Goal: Task Accomplishment & Management: Manage account settings

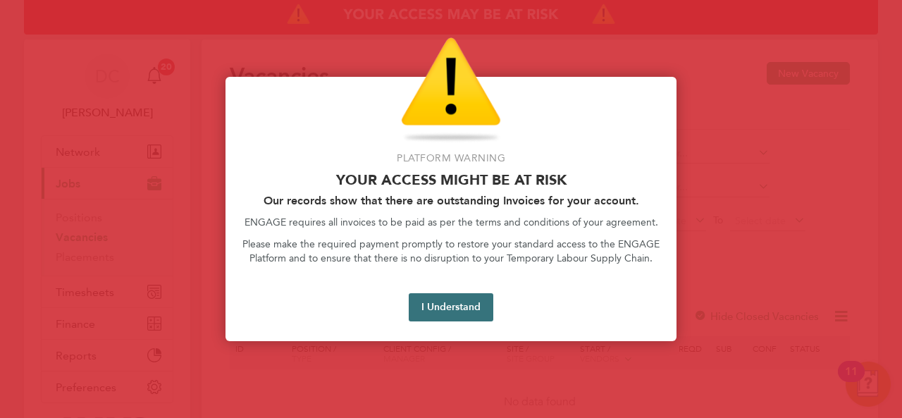
click at [448, 307] on button "I Understand" at bounding box center [451, 307] width 85 height 28
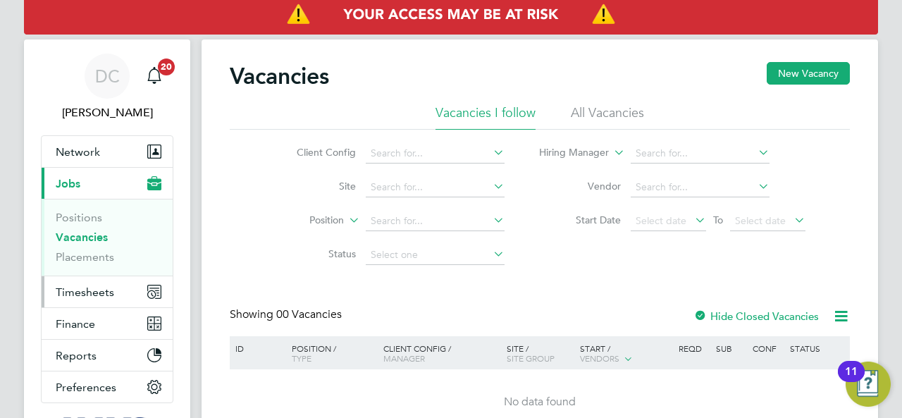
click at [97, 290] on span "Timesheets" at bounding box center [85, 292] width 59 height 13
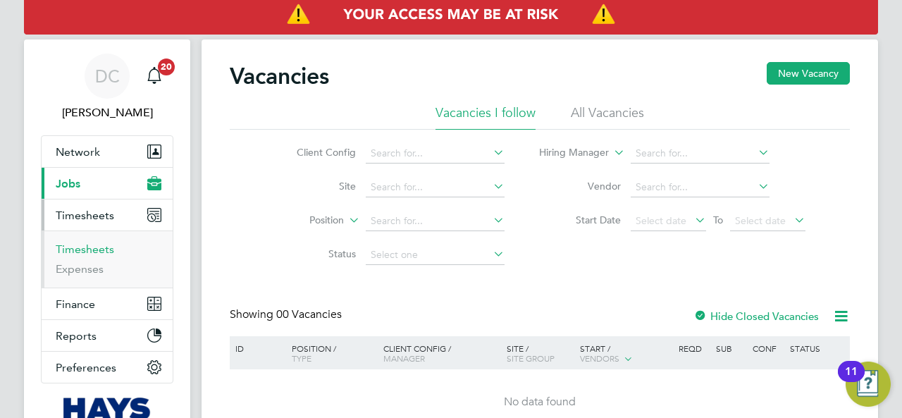
click at [89, 245] on link "Timesheets" at bounding box center [85, 249] width 59 height 13
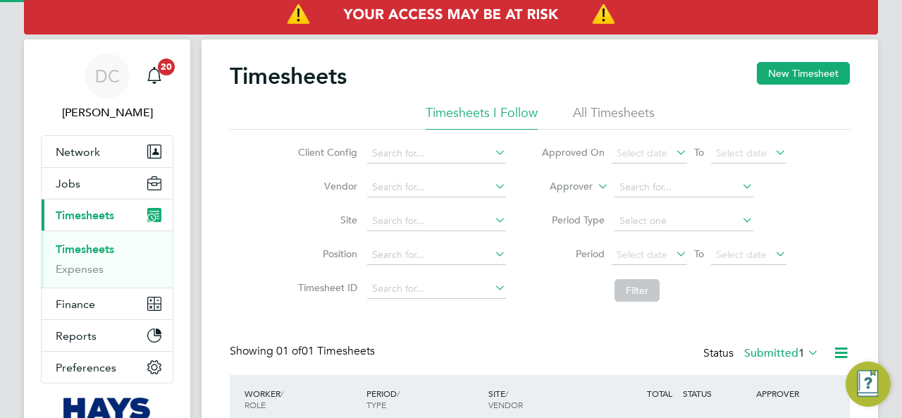
scroll to position [35, 122]
click at [785, 71] on button "New Timesheet" at bounding box center [803, 73] width 93 height 23
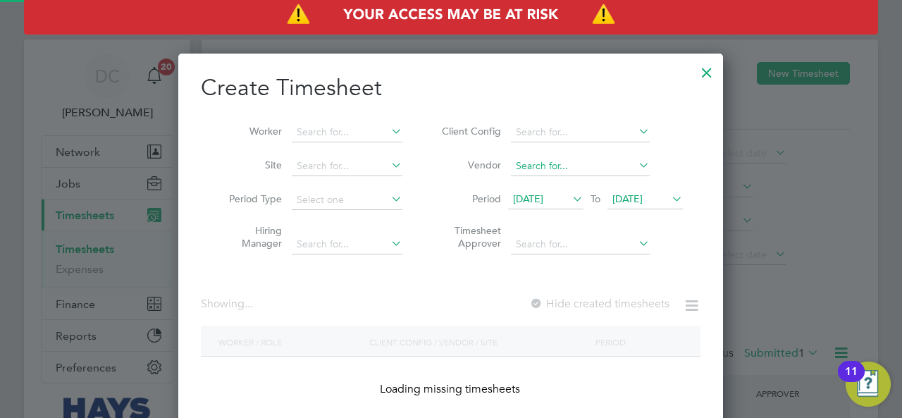
scroll to position [397, 546]
click at [355, 130] on input at bounding box center [347, 133] width 111 height 20
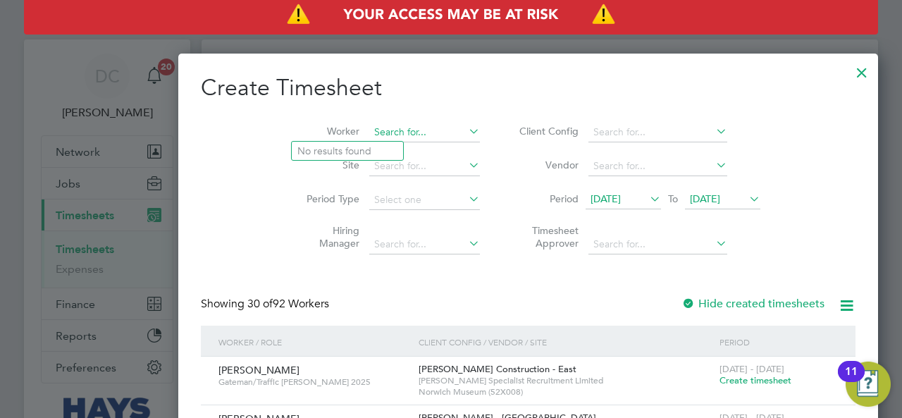
scroll to position [2514, 546]
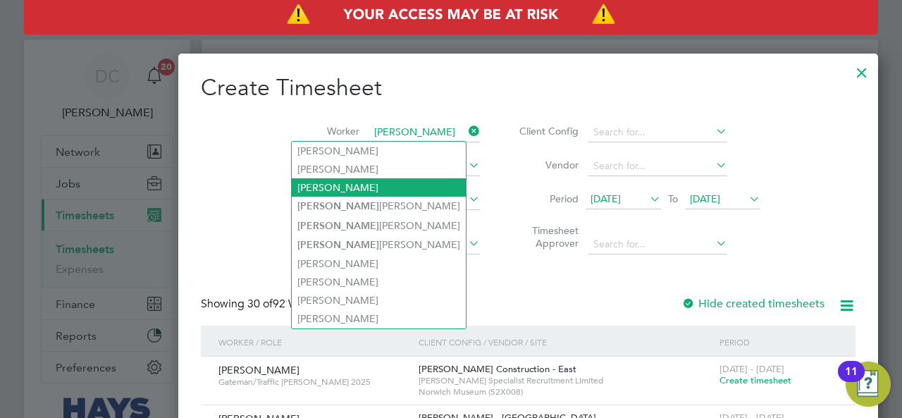
click at [342, 185] on li "Daniel Phillips" at bounding box center [379, 187] width 174 height 18
type input "Daniel Phillips"
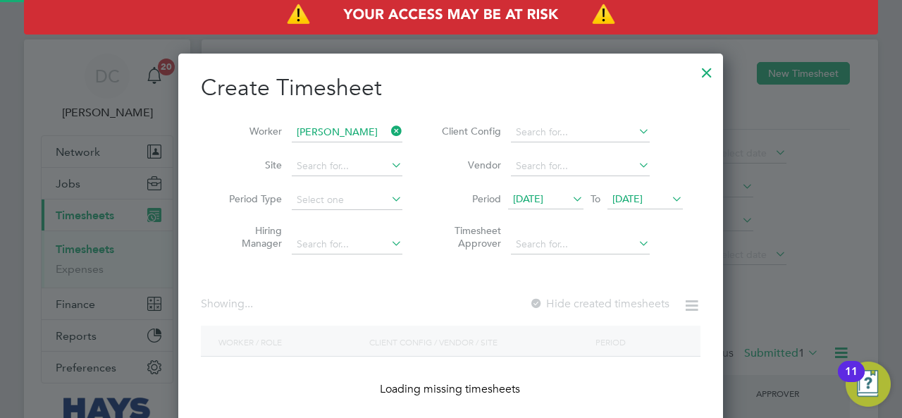
scroll to position [397, 546]
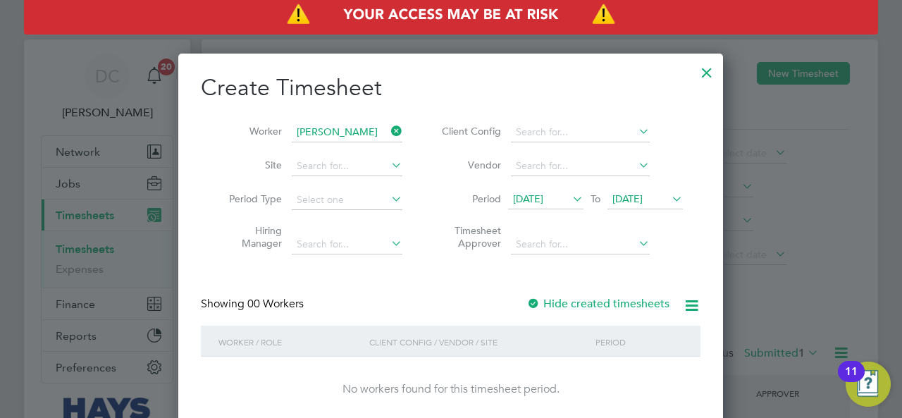
click at [643, 197] on span "04 Aug 2025" at bounding box center [628, 198] width 30 height 13
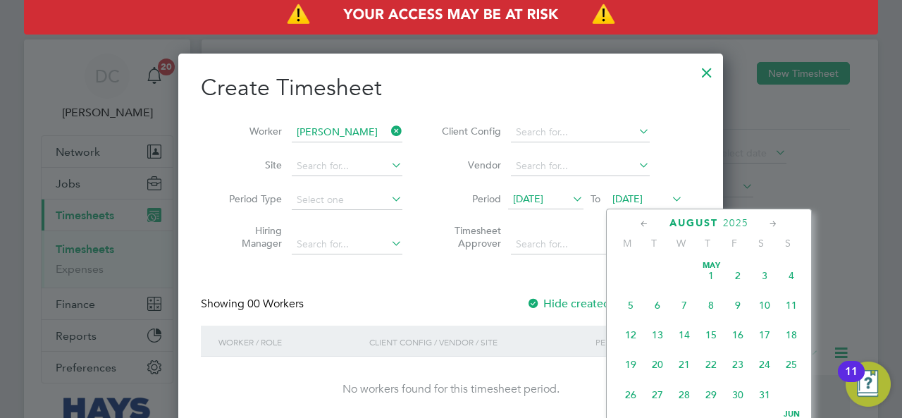
scroll to position [454, 0]
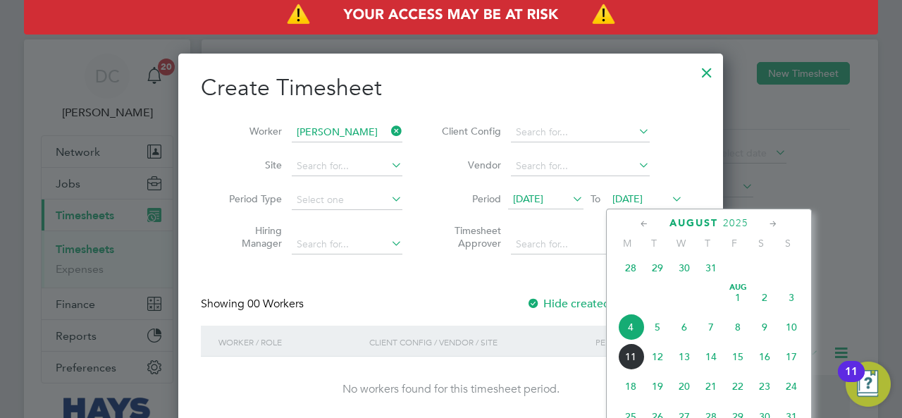
click at [643, 197] on span "04 Aug 2025" at bounding box center [628, 198] width 30 height 13
click at [586, 300] on label "Hide created timesheets" at bounding box center [598, 304] width 143 height 14
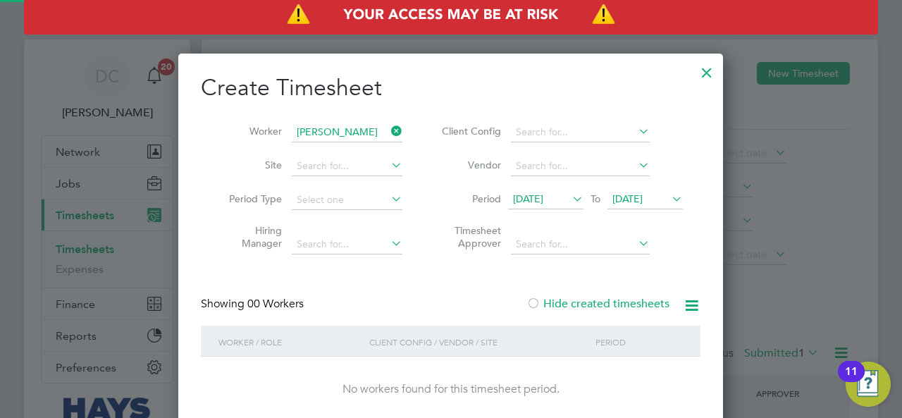
scroll to position [397, 546]
click at [563, 308] on label "Hide created timesheets" at bounding box center [598, 304] width 143 height 14
click at [563, 307] on label "Hide created timesheets" at bounding box center [598, 304] width 143 height 14
click at [541, 190] on span "28 Jul 2025" at bounding box center [545, 199] width 75 height 19
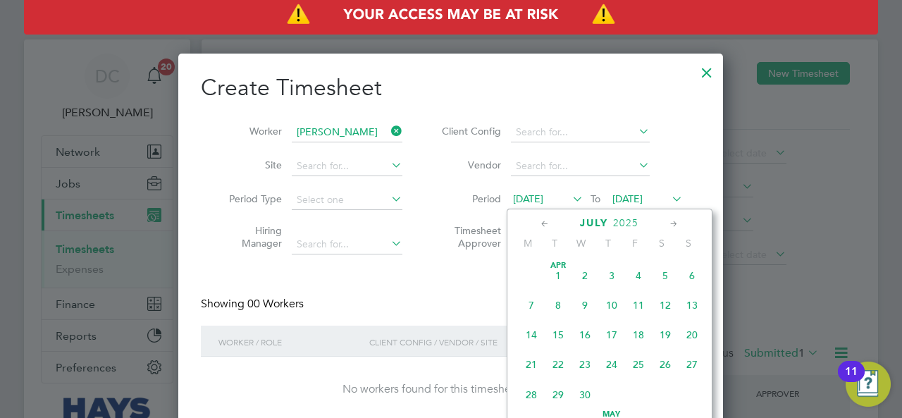
scroll to position [544, 0]
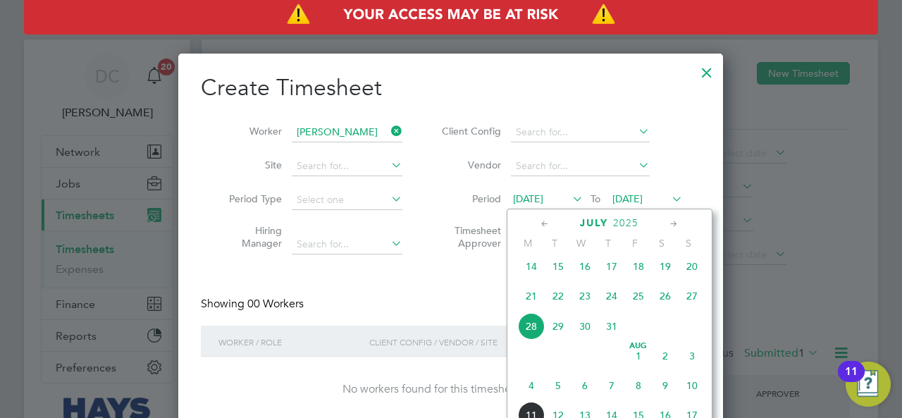
click at [532, 310] on span "21" at bounding box center [531, 296] width 27 height 27
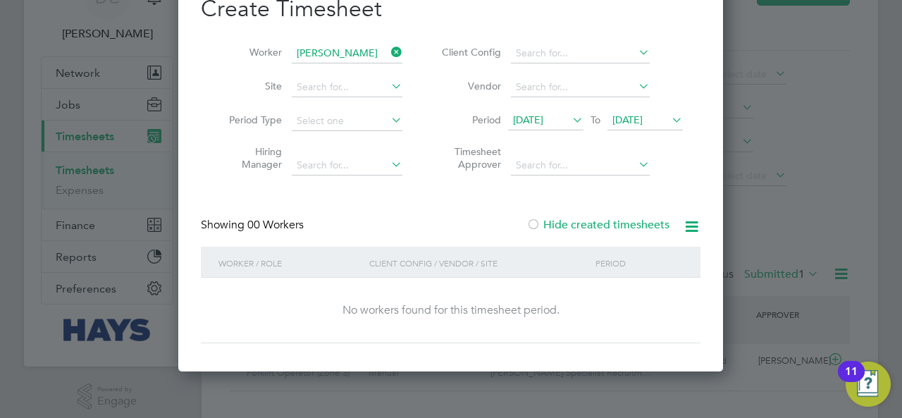
scroll to position [102, 0]
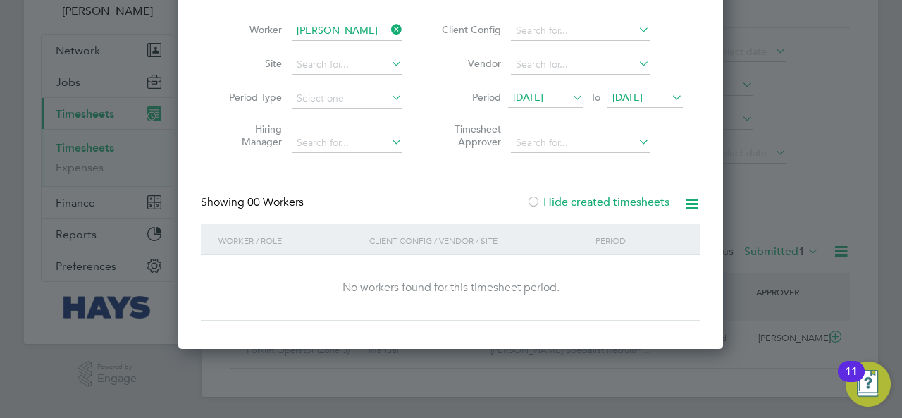
click at [585, 200] on label "Hide created timesheets" at bounding box center [598, 202] width 143 height 14
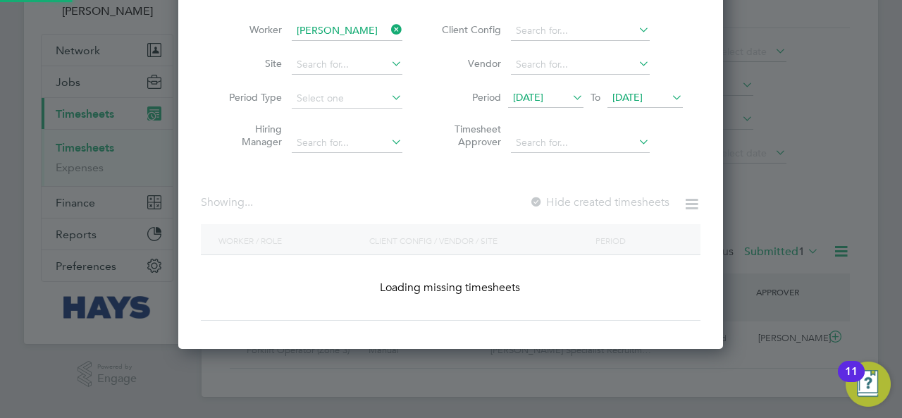
scroll to position [0, 0]
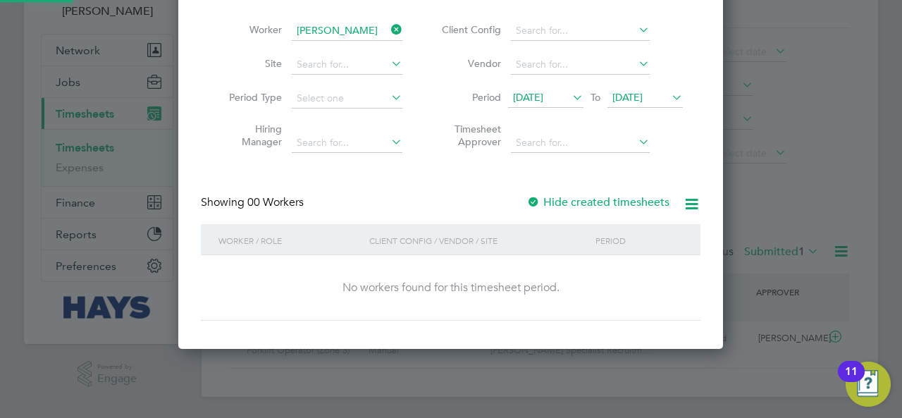
click at [585, 200] on label "Hide created timesheets" at bounding box center [598, 202] width 143 height 14
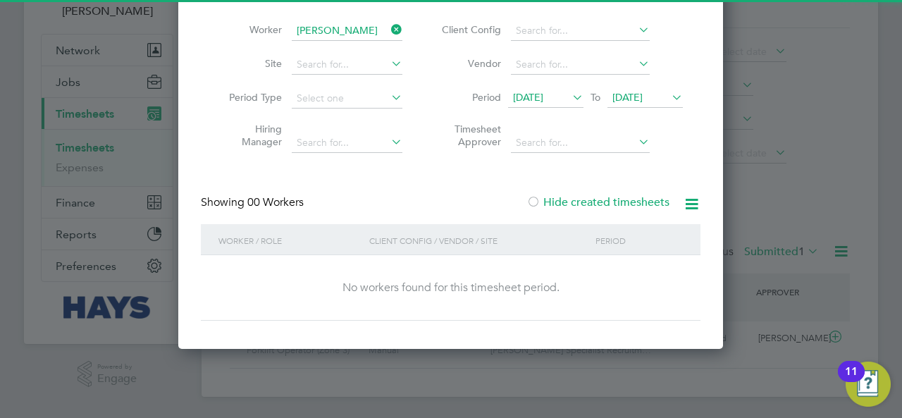
click at [642, 97] on span "04 Aug 2025" at bounding box center [628, 97] width 30 height 13
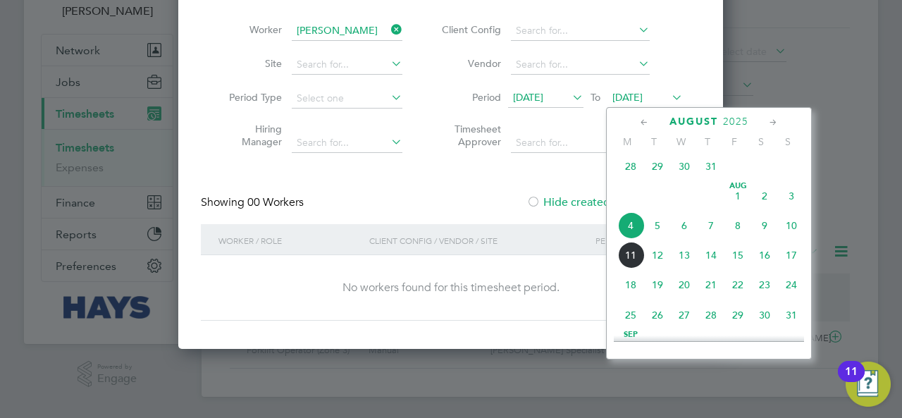
click at [792, 264] on span "17" at bounding box center [791, 255] width 27 height 27
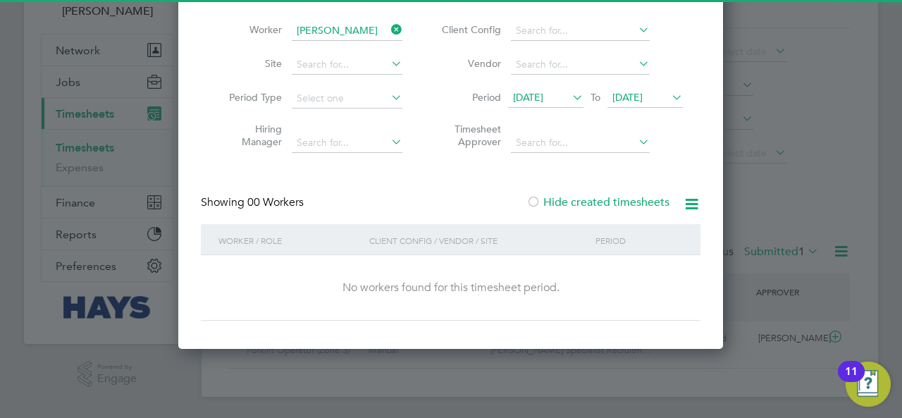
click at [601, 206] on label "Hide created timesheets" at bounding box center [598, 202] width 143 height 14
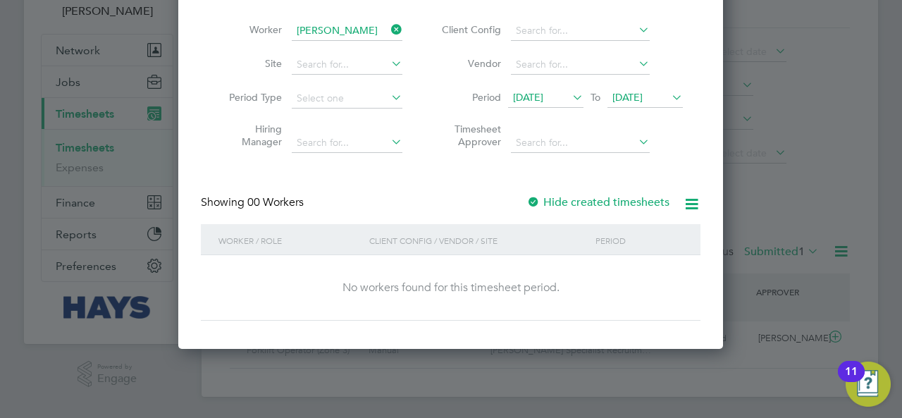
click at [601, 206] on label "Hide created timesheets" at bounding box center [598, 202] width 143 height 14
click at [80, 147] on div at bounding box center [451, 209] width 902 height 418
click at [658, 87] on li "Period 21 Jul 2025 To 17 Aug 2025" at bounding box center [560, 99] width 281 height 34
click at [643, 95] on span "17 Aug 2025" at bounding box center [628, 97] width 30 height 13
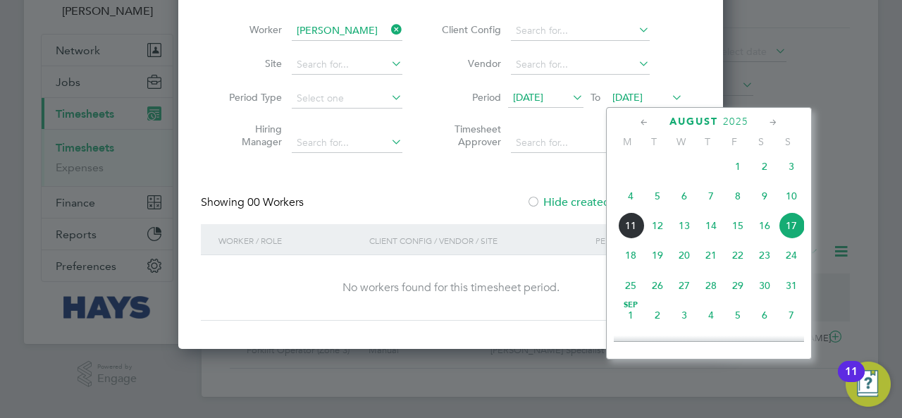
click at [790, 201] on span "10" at bounding box center [791, 196] width 27 height 27
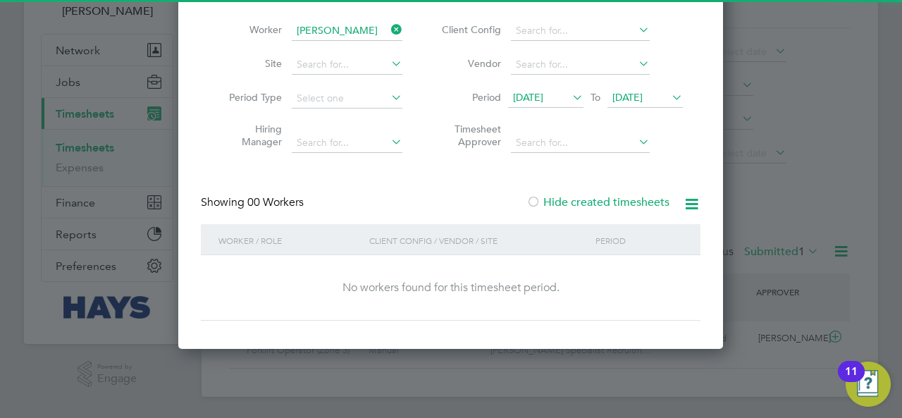
click at [623, 205] on label "Hide created timesheets" at bounding box center [598, 202] width 143 height 14
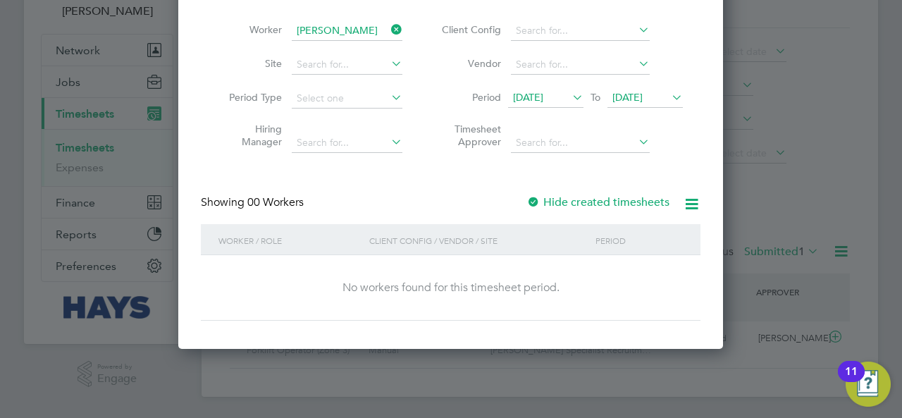
click at [623, 204] on label "Hide created timesheets" at bounding box center [598, 202] width 143 height 14
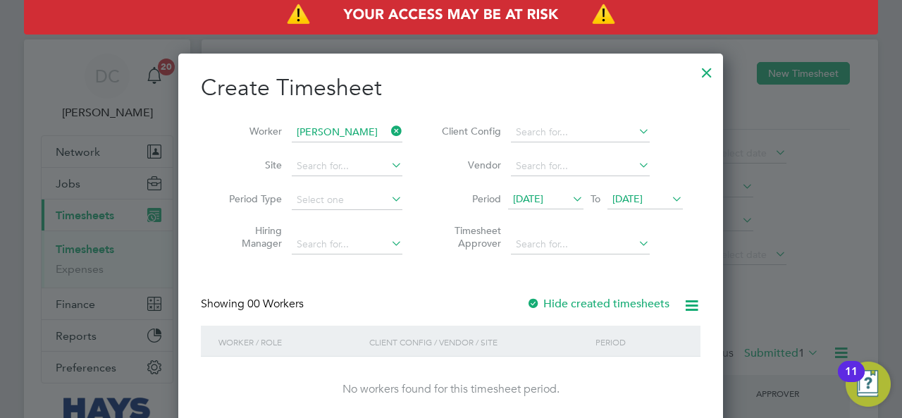
click at [706, 71] on div at bounding box center [706, 68] width 25 height 25
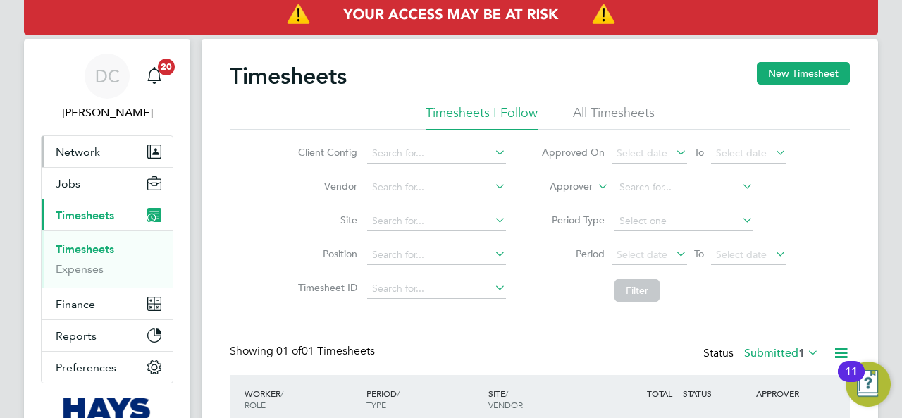
click at [87, 155] on span "Network" at bounding box center [78, 151] width 44 height 13
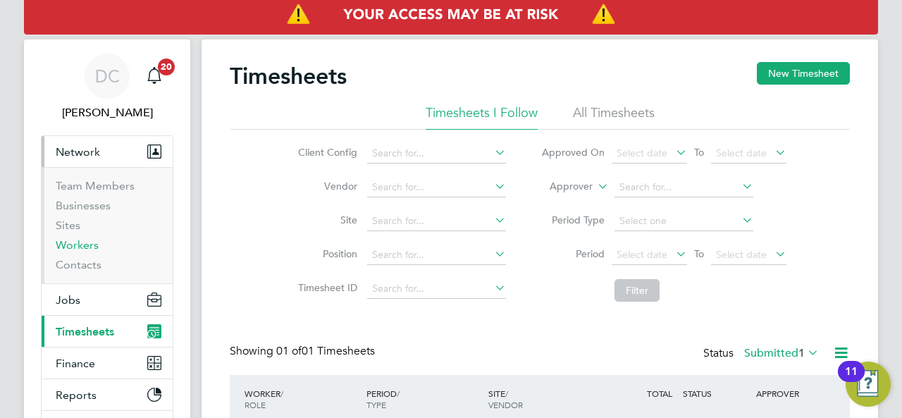
click at [72, 245] on link "Workers" at bounding box center [77, 244] width 43 height 13
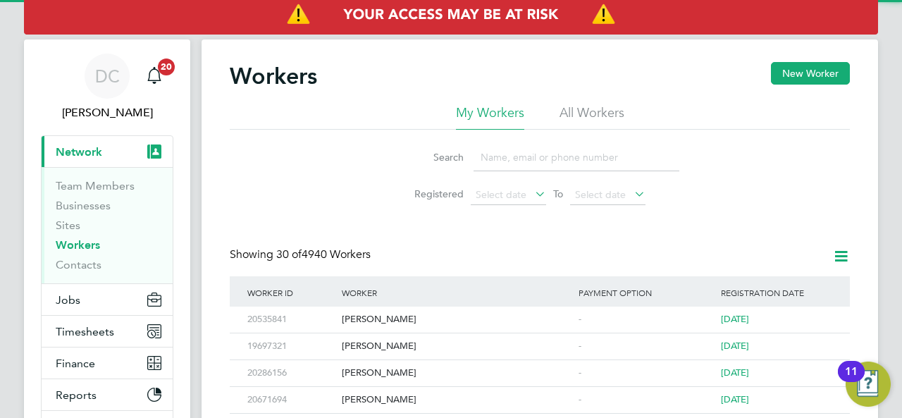
click at [525, 152] on input at bounding box center [577, 157] width 206 height 27
type input "danny phillips"
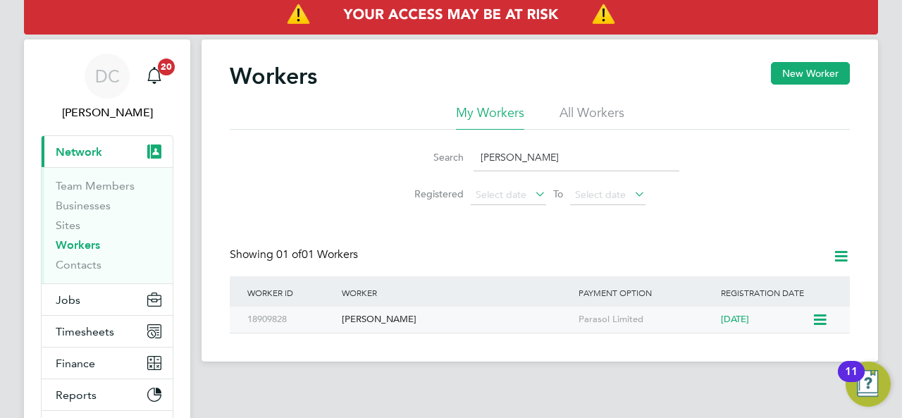
click at [815, 322] on icon at bounding box center [819, 320] width 14 height 17
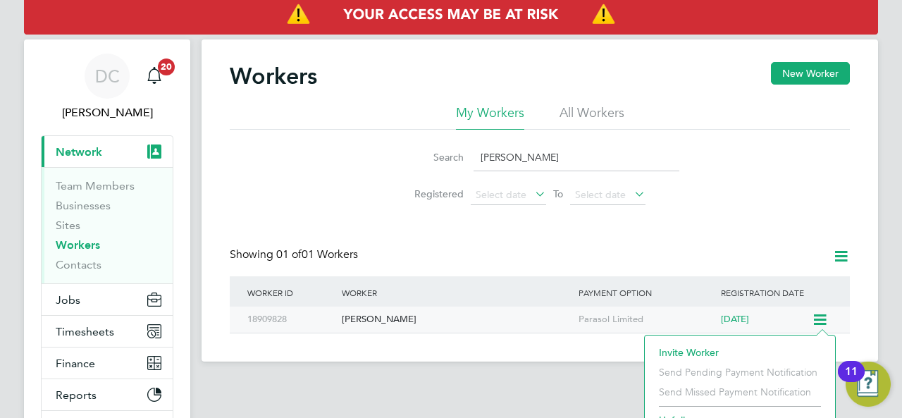
click at [377, 312] on div "[PERSON_NAME]" at bounding box center [456, 320] width 237 height 26
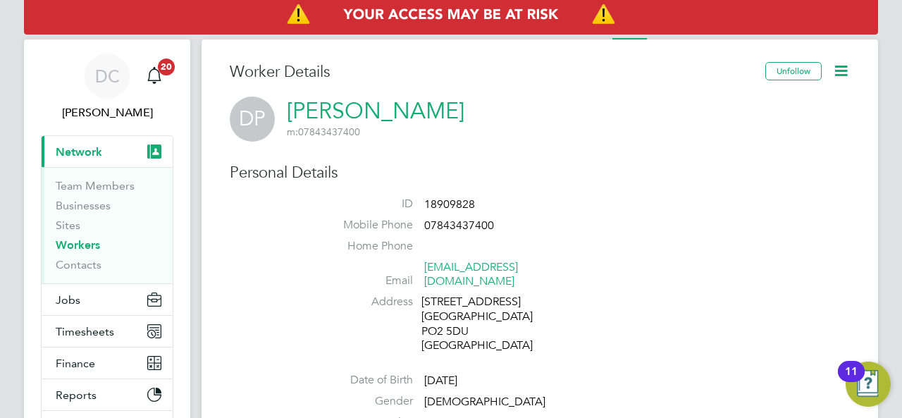
click at [839, 76] on icon at bounding box center [842, 71] width 18 height 18
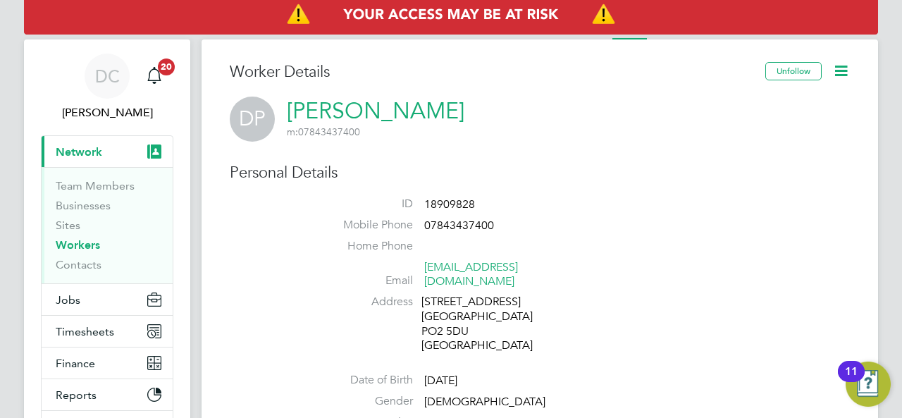
drag, startPoint x: 431, startPoint y: 106, endPoint x: 292, endPoint y: 109, distance: 139.6
click at [288, 109] on div "DP Danny Phillips m: 07843437400" at bounding box center [540, 119] width 620 height 45
click at [399, 140] on div "DP Danny Phillips m: 07843437400" at bounding box center [540, 119] width 620 height 45
click at [71, 338] on button "Timesheets" at bounding box center [107, 331] width 131 height 31
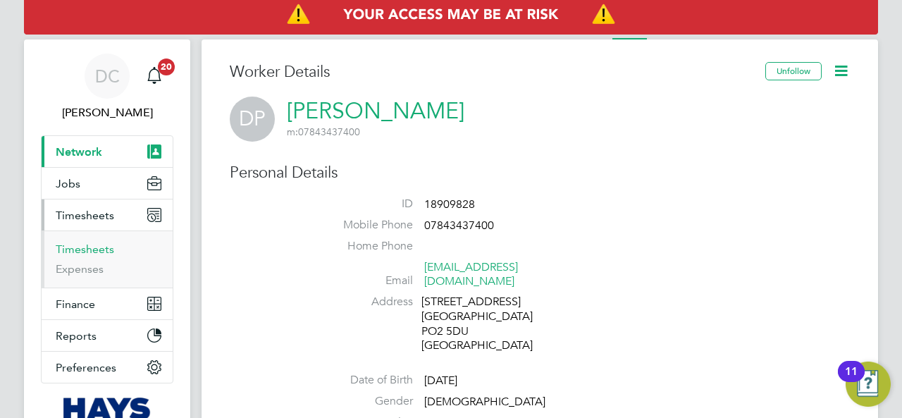
click at [97, 253] on link "Timesheets" at bounding box center [85, 249] width 59 height 13
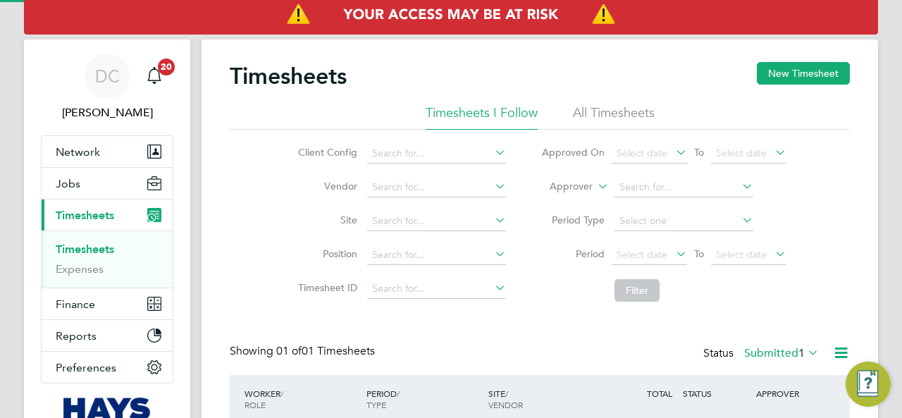
scroll to position [35, 122]
click at [767, 71] on button "New Timesheet" at bounding box center [803, 73] width 93 height 23
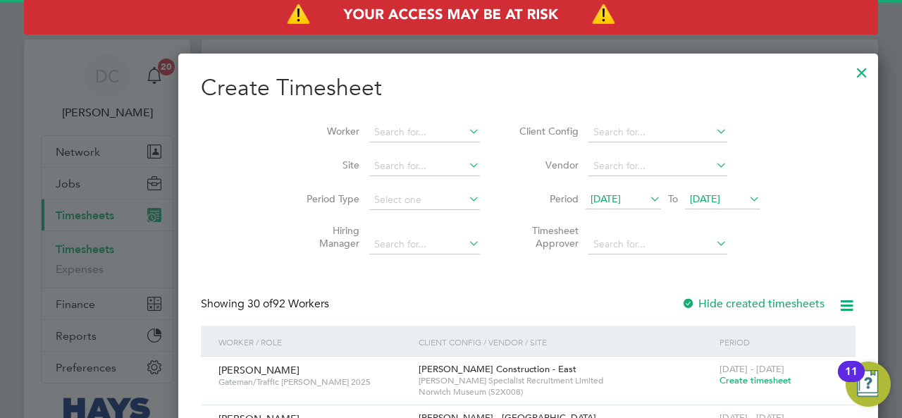
scroll to position [2514, 546]
click at [338, 117] on li "Worker" at bounding box center [387, 133] width 219 height 34
click at [369, 129] on input at bounding box center [424, 133] width 111 height 20
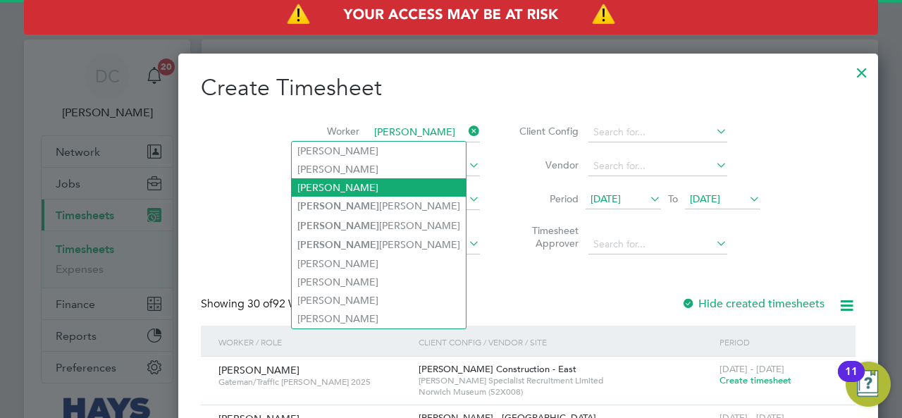
click at [329, 183] on li "[PERSON_NAME]" at bounding box center [379, 187] width 174 height 18
type input "[PERSON_NAME]"
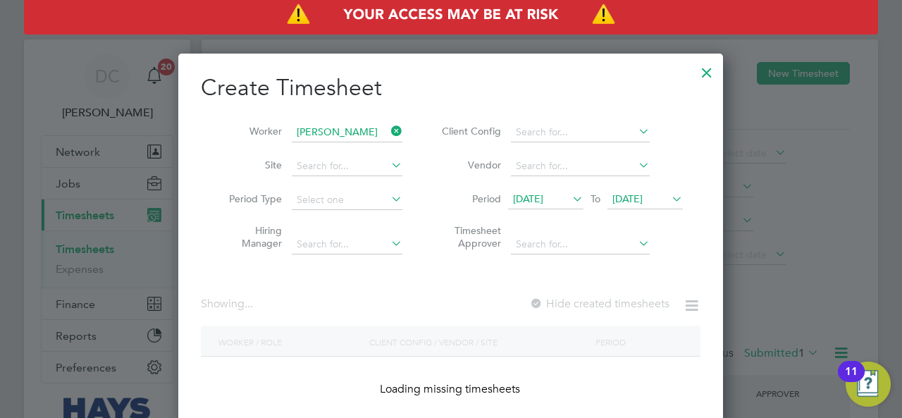
scroll to position [397, 546]
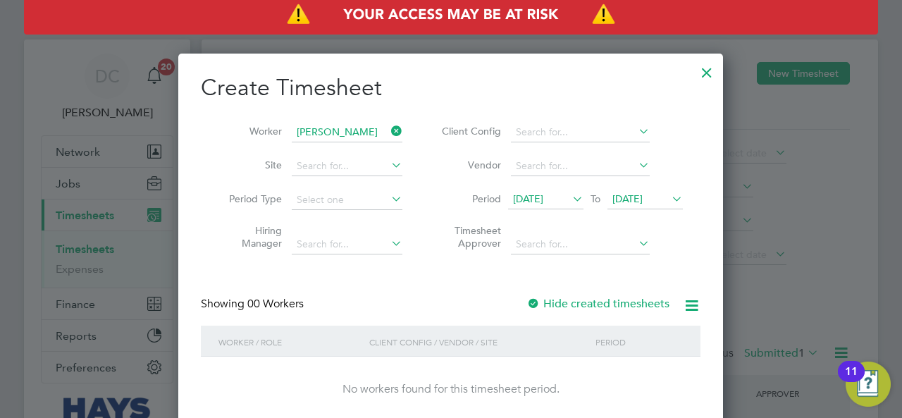
click at [613, 297] on label "Hide created timesheets" at bounding box center [598, 304] width 143 height 14
click at [661, 191] on span "04 Aug 2025" at bounding box center [645, 199] width 75 height 19
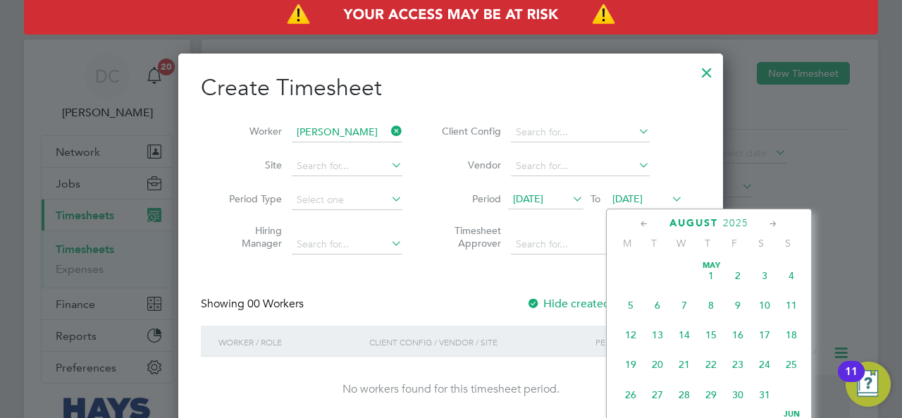
scroll to position [454, 0]
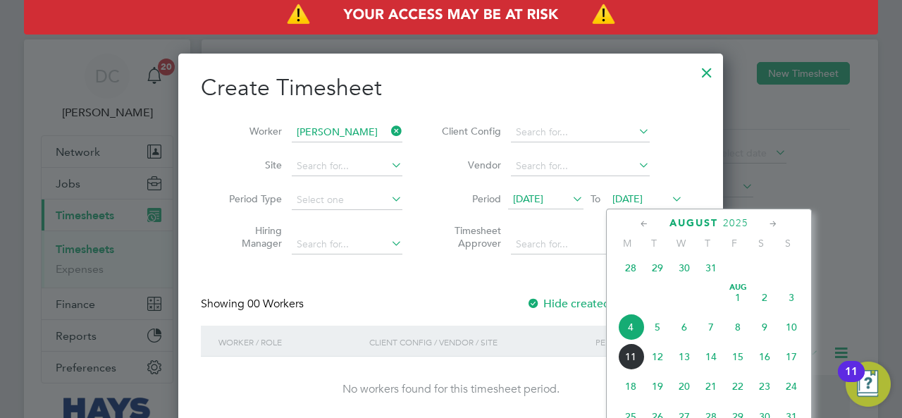
click at [786, 304] on span "3" at bounding box center [791, 297] width 27 height 27
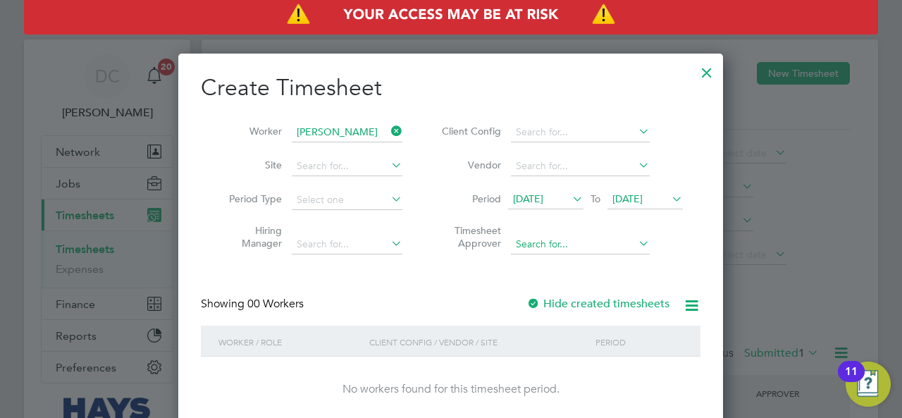
scroll to position [102, 0]
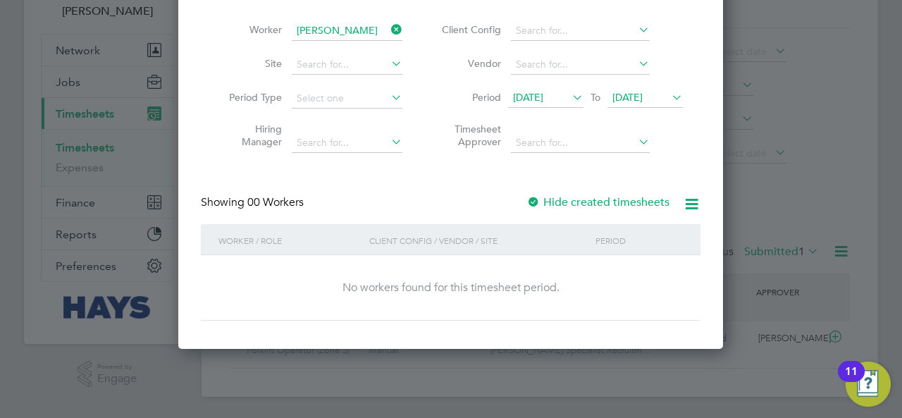
click at [562, 203] on label "Hide created timesheets" at bounding box center [598, 202] width 143 height 14
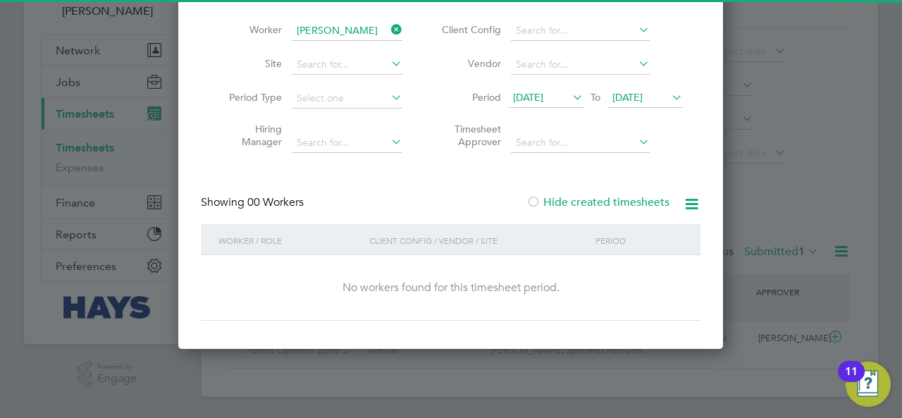
click at [544, 95] on span "28 Jul 2025" at bounding box center [528, 97] width 30 height 13
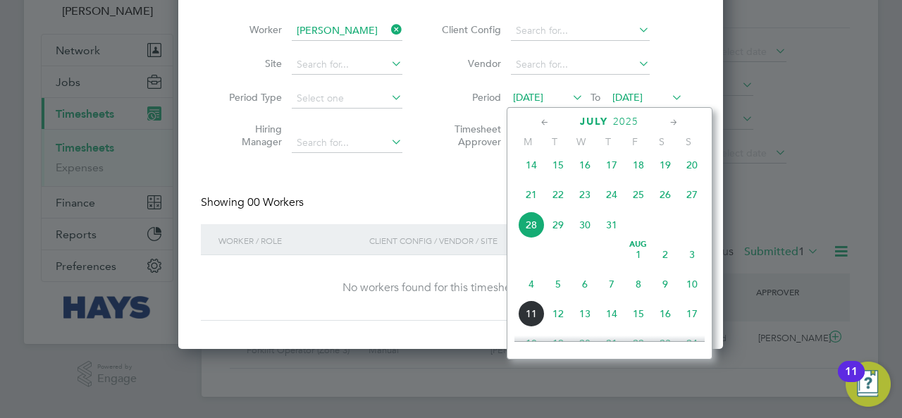
click at [537, 227] on span "28" at bounding box center [531, 225] width 27 height 27
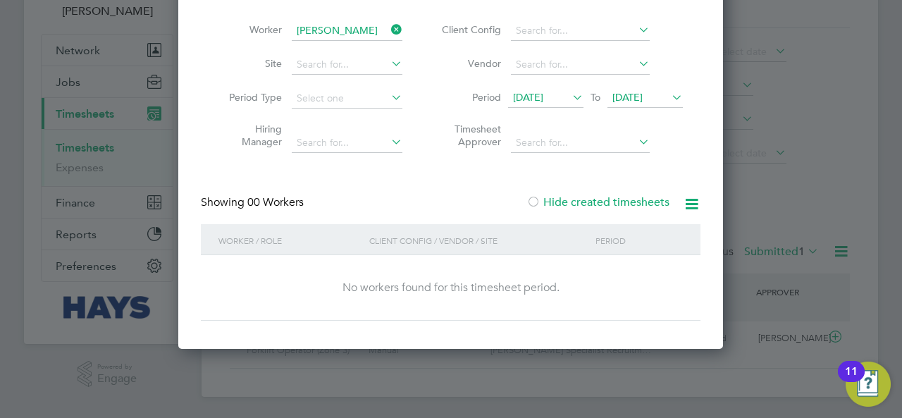
click at [643, 95] on span "03 Aug 2025" at bounding box center [628, 97] width 30 height 13
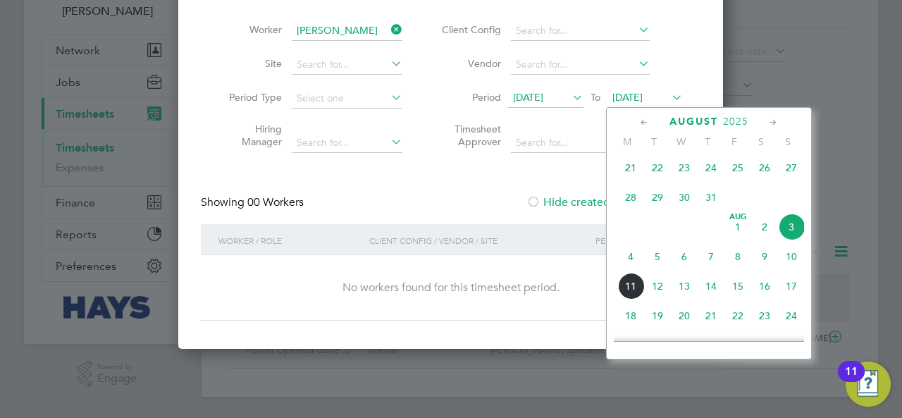
click at [794, 266] on span "10" at bounding box center [791, 256] width 27 height 27
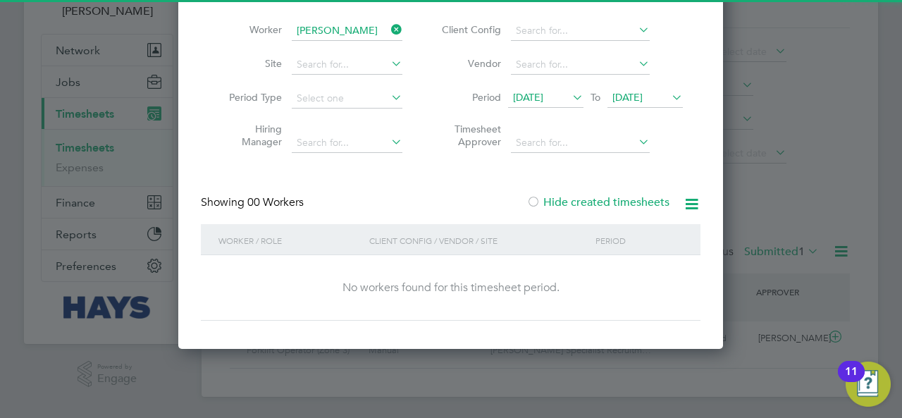
click at [588, 198] on label "Hide created timesheets" at bounding box center [598, 202] width 143 height 14
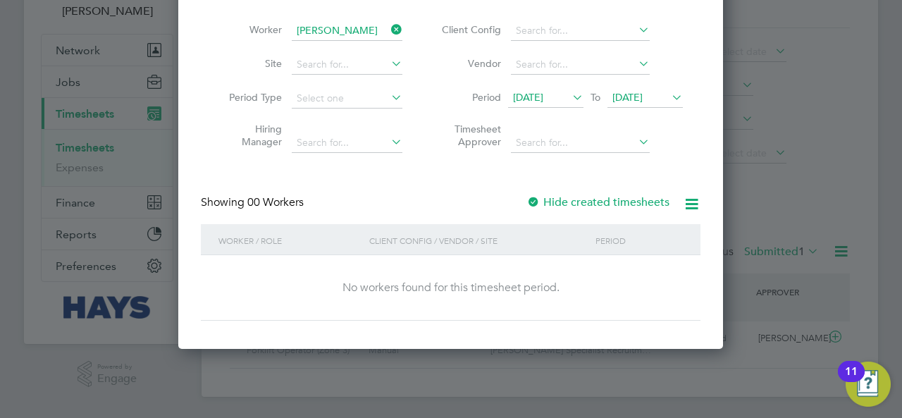
click at [588, 198] on label "Hide created timesheets" at bounding box center [598, 202] width 143 height 14
click at [694, 204] on icon at bounding box center [692, 204] width 18 height 18
click at [627, 234] on li "Download missing timesheets" at bounding box center [622, 237] width 153 height 20
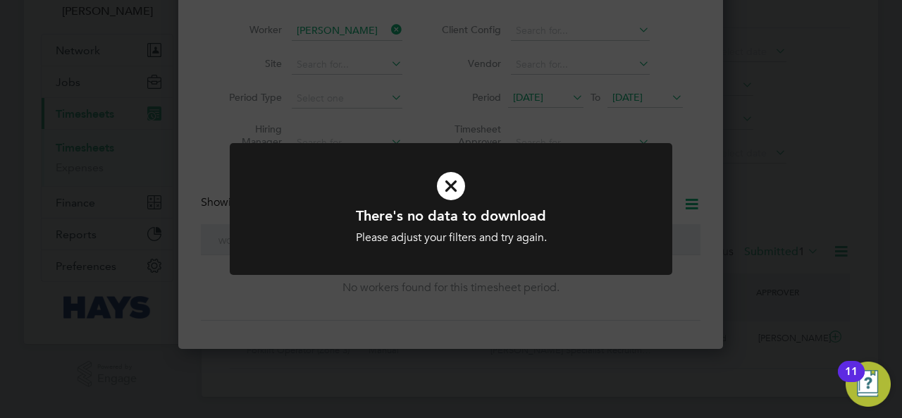
click at [453, 192] on icon at bounding box center [451, 186] width 367 height 55
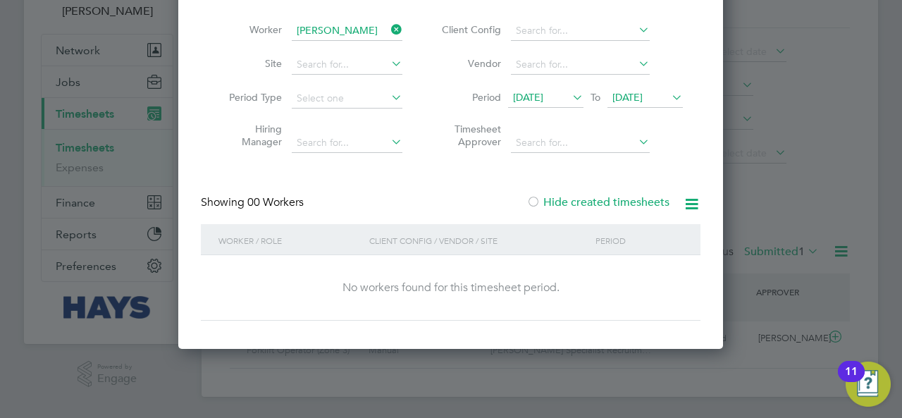
click at [254, 296] on div "No workers found for this timesheet period." at bounding box center [451, 288] width 472 height 66
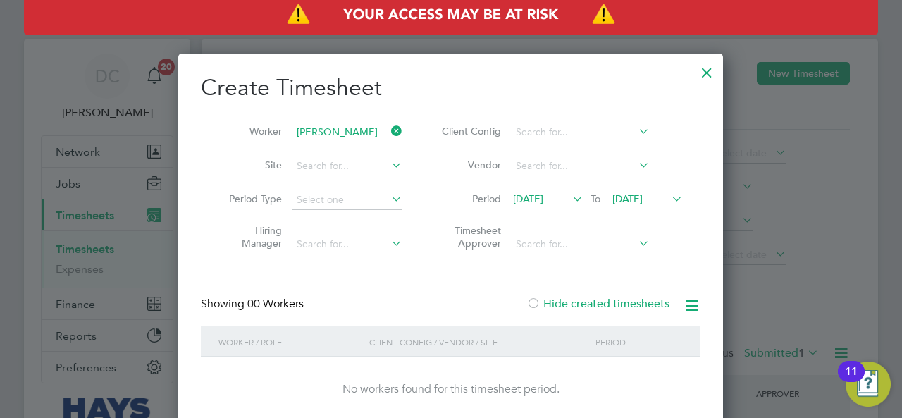
click at [388, 125] on icon at bounding box center [388, 131] width 0 height 20
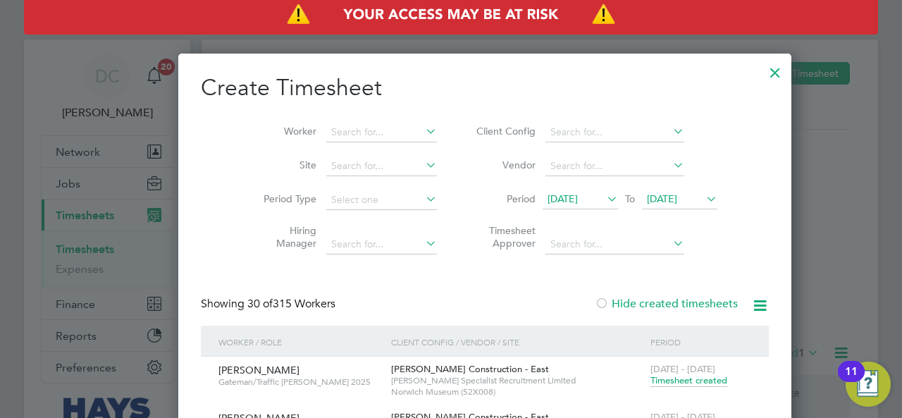
click at [763, 71] on div at bounding box center [775, 68] width 25 height 25
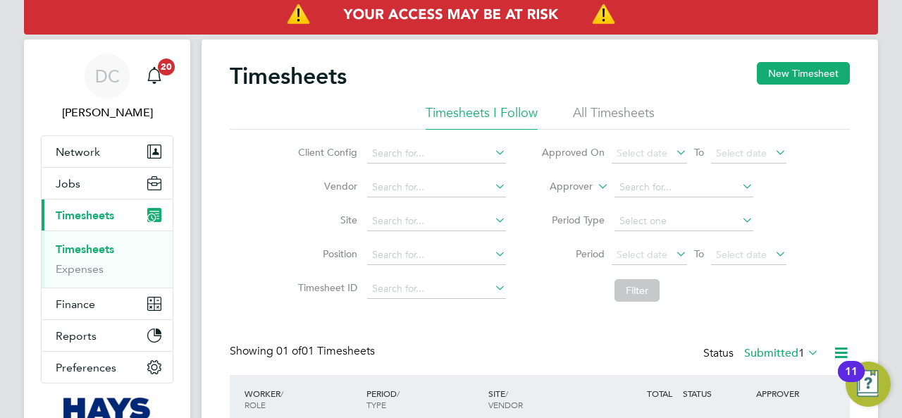
click at [598, 111] on li "All Timesheets" at bounding box center [614, 116] width 82 height 25
click at [599, 108] on li "All Timesheets" at bounding box center [614, 116] width 82 height 25
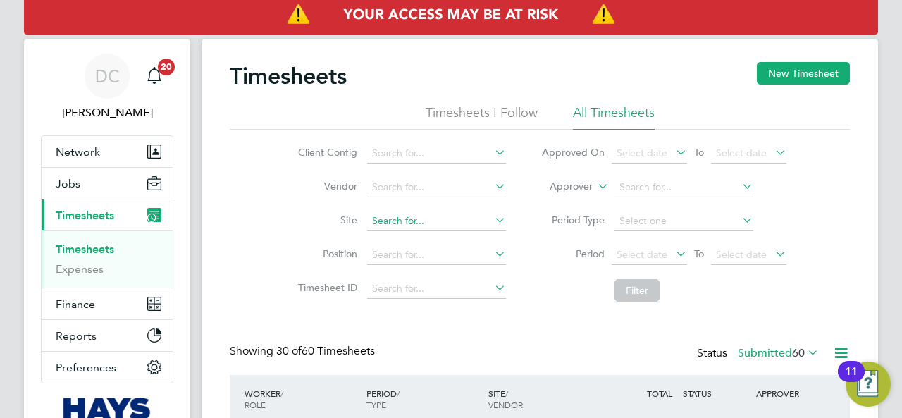
click at [392, 221] on input at bounding box center [436, 222] width 139 height 20
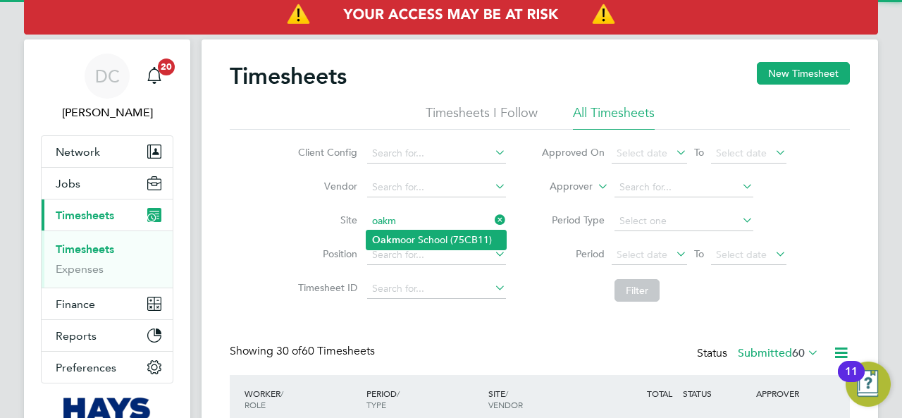
click at [422, 240] on li "Oakm oor School (75CB11)" at bounding box center [437, 240] width 140 height 19
type input "[GEOGRAPHIC_DATA] (75CB11)"
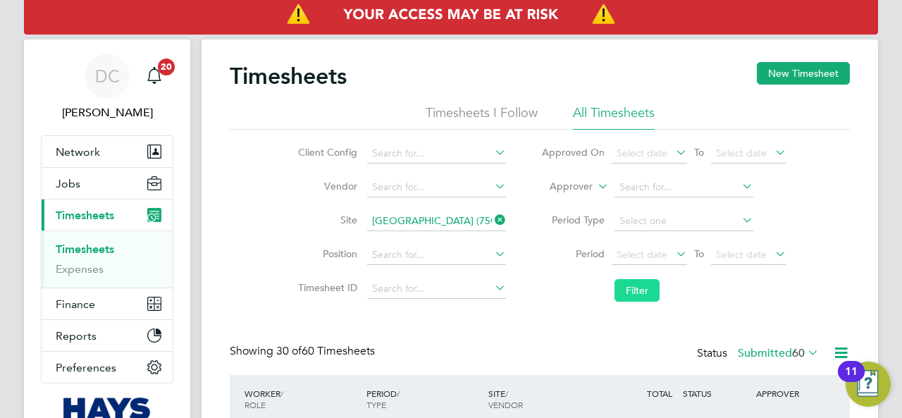
click at [629, 298] on button "Filter" at bounding box center [637, 290] width 45 height 23
click at [420, 290] on input at bounding box center [436, 289] width 139 height 20
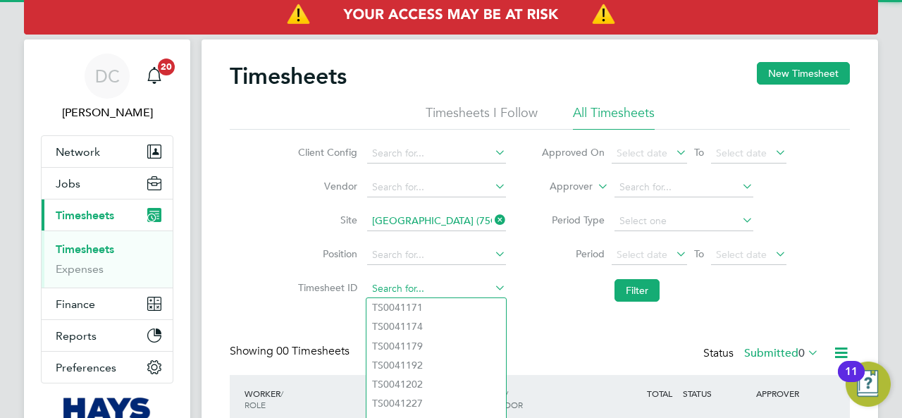
click at [420, 290] on input at bounding box center [436, 289] width 139 height 20
drag, startPoint x: 283, startPoint y: 264, endPoint x: 319, endPoint y: 396, distance: 135.8
click at [283, 266] on li "Position" at bounding box center [399, 255] width 247 height 34
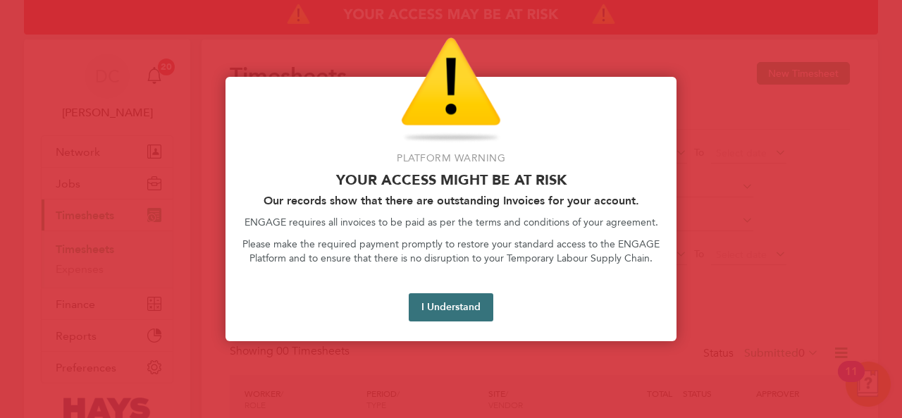
click at [460, 315] on button "I Understand" at bounding box center [451, 307] width 85 height 28
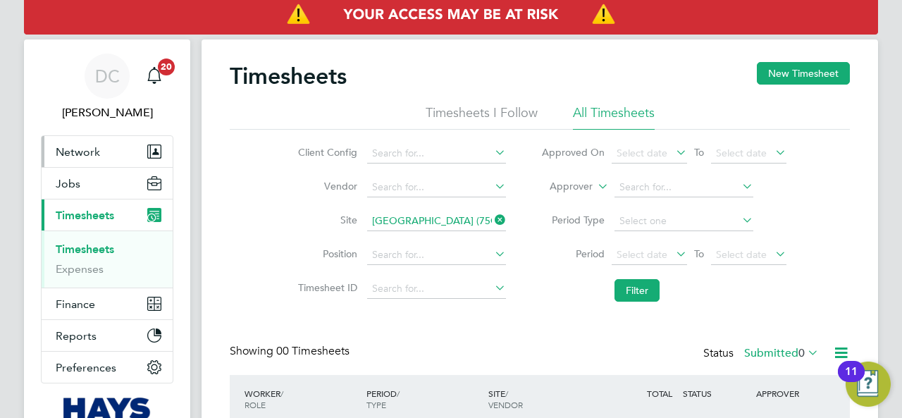
click at [86, 150] on span "Network" at bounding box center [78, 151] width 44 height 13
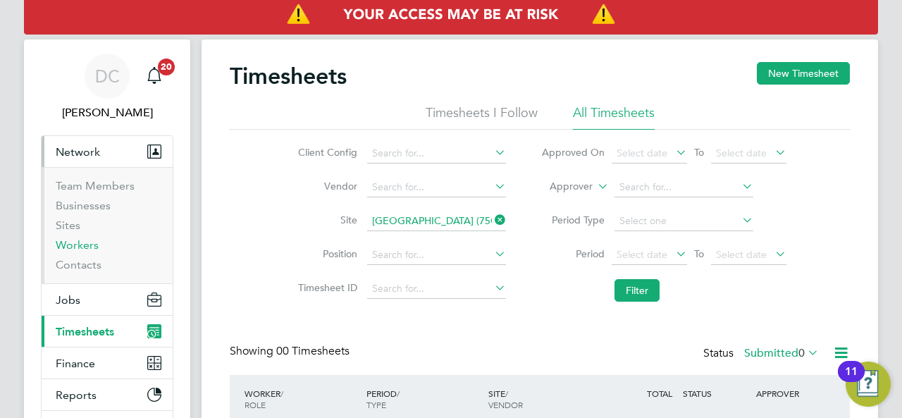
click at [77, 244] on link "Workers" at bounding box center [77, 244] width 43 height 13
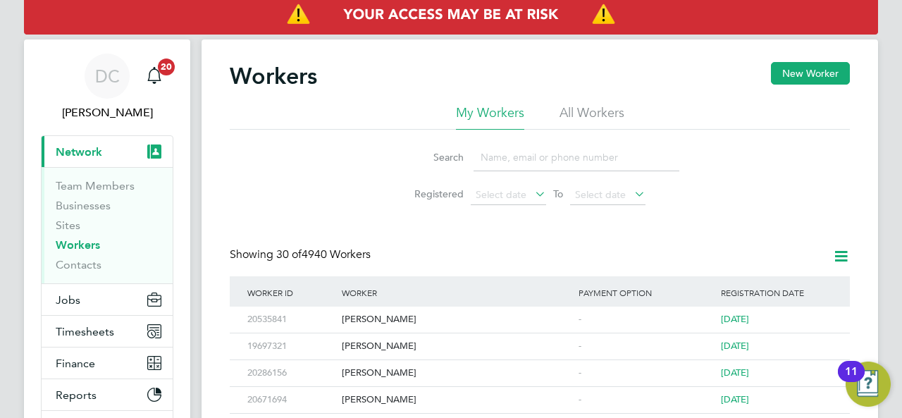
click at [520, 156] on input at bounding box center [577, 157] width 206 height 27
type input "danny phillips"
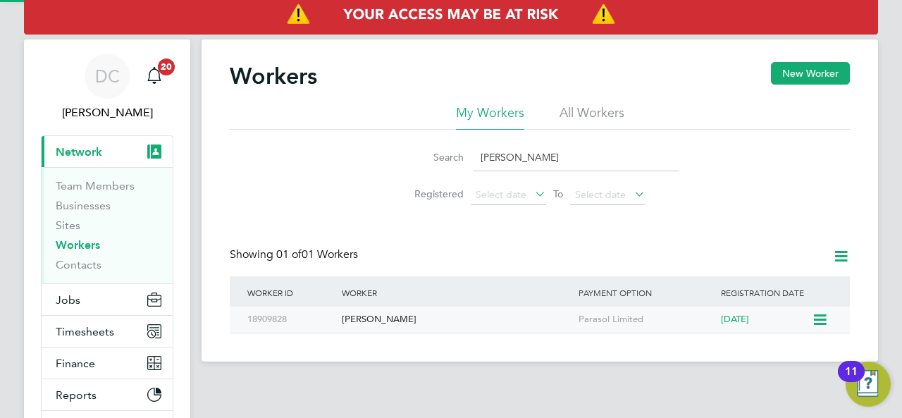
click at [374, 319] on div "[PERSON_NAME]" at bounding box center [456, 320] width 237 height 26
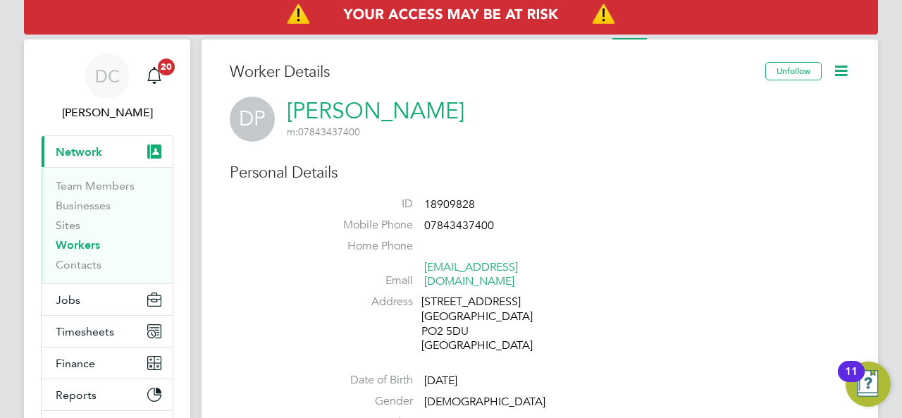
click at [75, 149] on span "Network" at bounding box center [79, 151] width 47 height 13
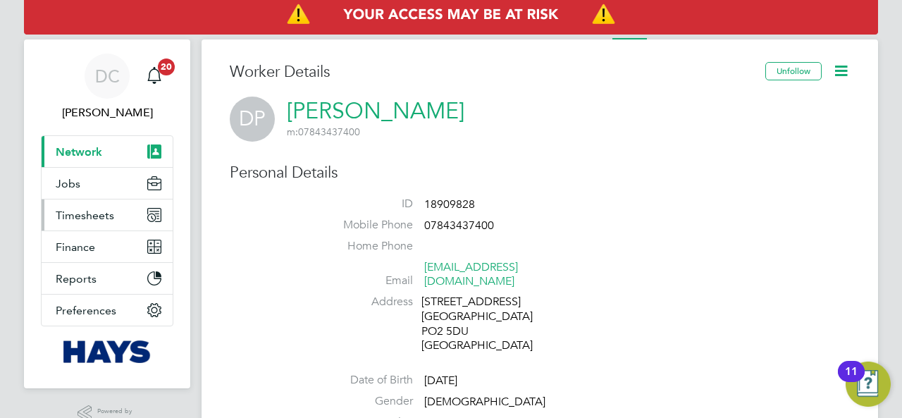
click at [81, 214] on span "Timesheets" at bounding box center [85, 215] width 59 height 13
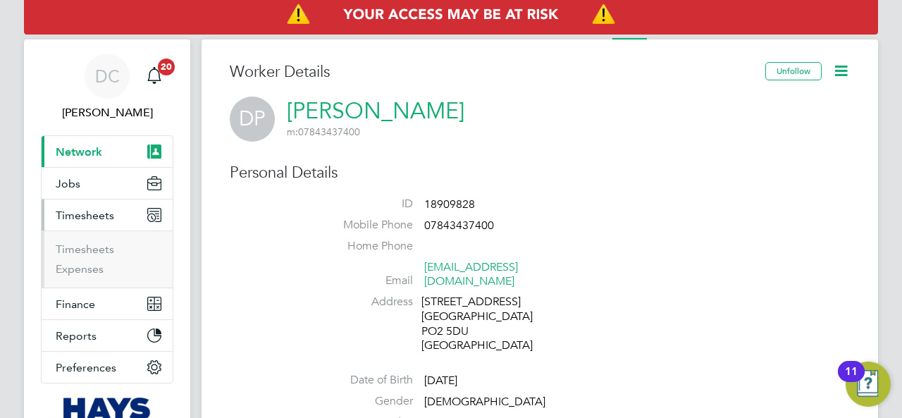
click at [93, 152] on span "Network" at bounding box center [79, 151] width 47 height 13
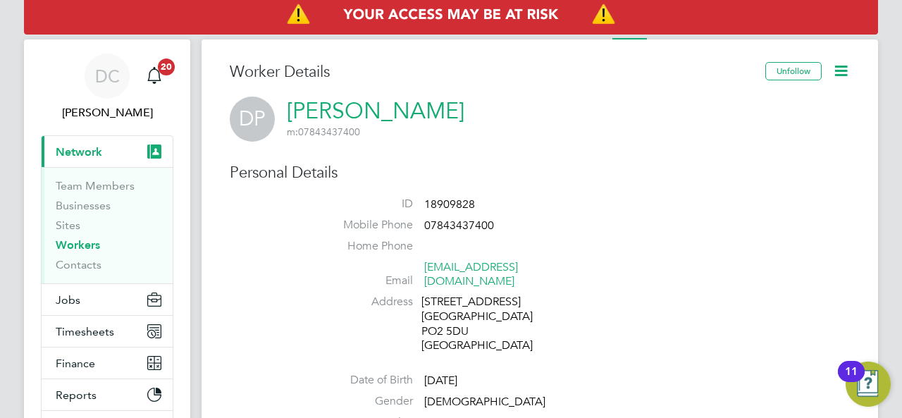
click at [88, 150] on span "Network" at bounding box center [79, 151] width 47 height 13
click at [88, 108] on span "[PERSON_NAME]" at bounding box center [107, 112] width 133 height 17
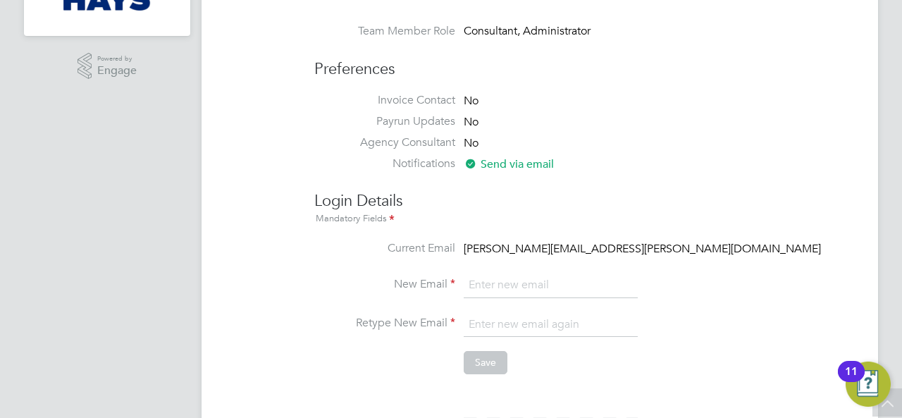
scroll to position [117, 0]
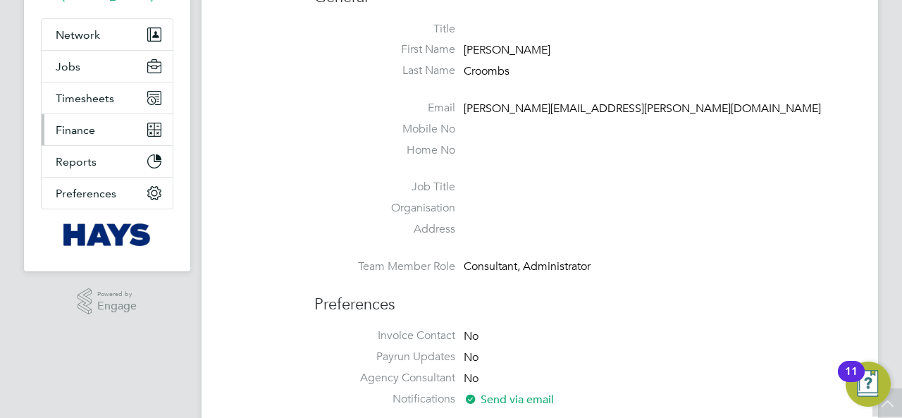
click at [75, 126] on span "Finance" at bounding box center [75, 129] width 39 height 13
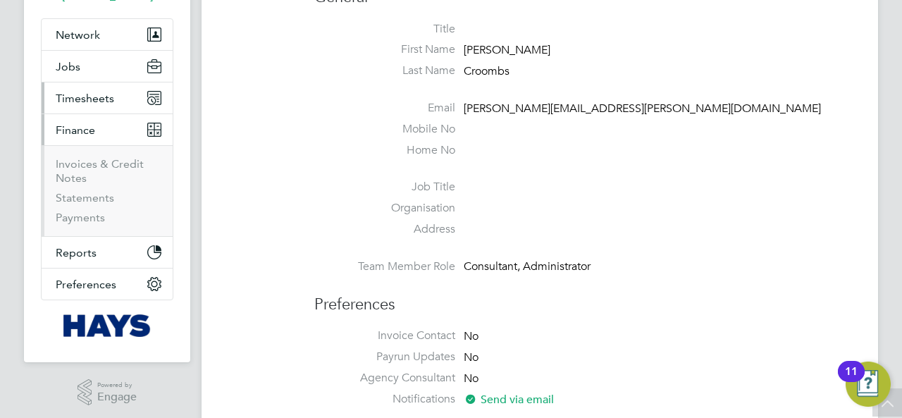
click at [83, 95] on span "Timesheets" at bounding box center [85, 98] width 59 height 13
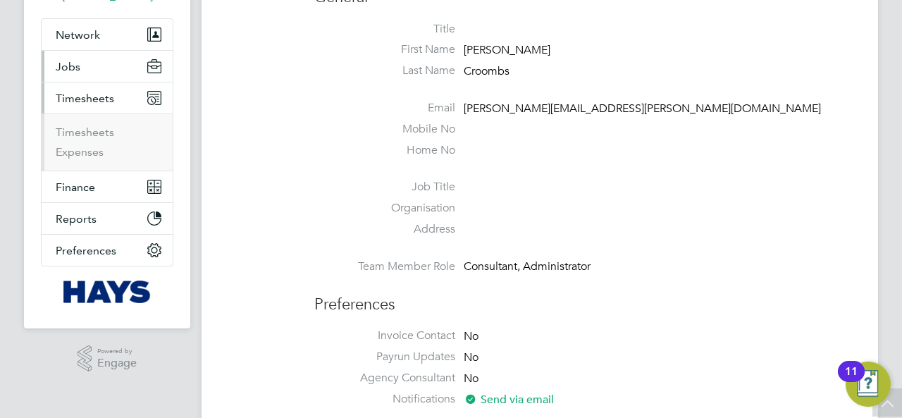
click at [85, 75] on button "Jobs" at bounding box center [107, 66] width 131 height 31
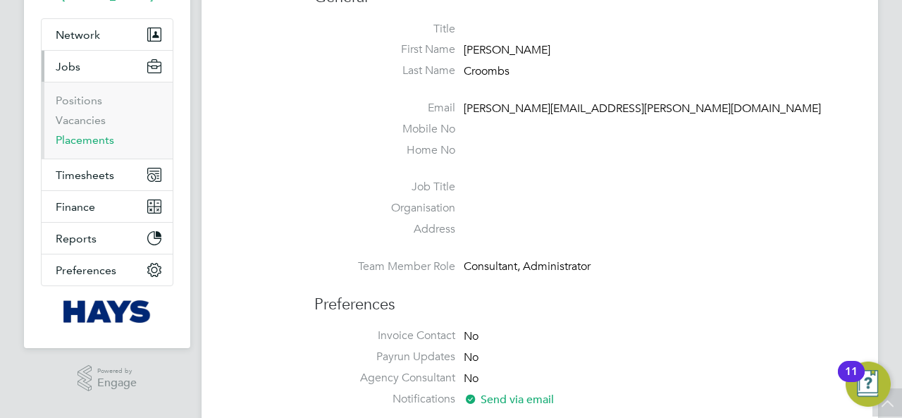
click at [80, 140] on link "Placements" at bounding box center [85, 139] width 59 height 13
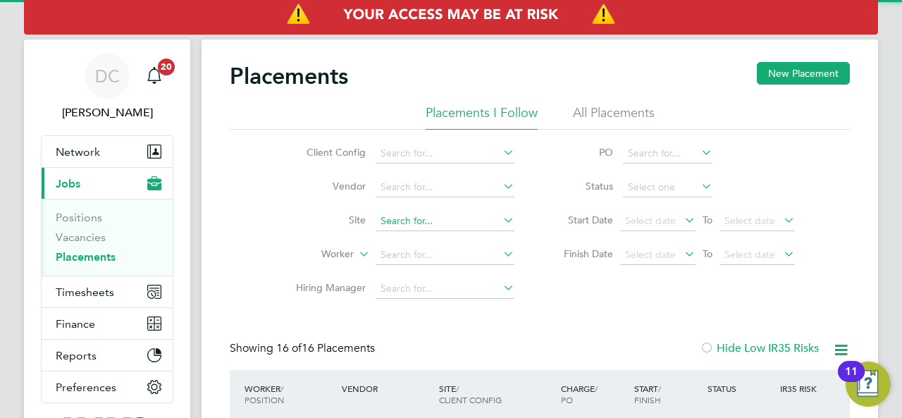
click at [418, 225] on input at bounding box center [445, 222] width 139 height 20
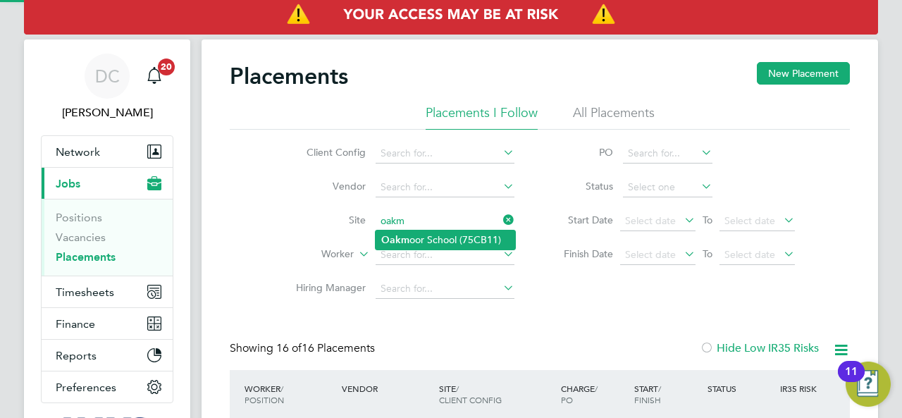
click at [427, 243] on li "Oakm oor School (75CB11)" at bounding box center [446, 240] width 140 height 19
type input "[GEOGRAPHIC_DATA] (75CB11)"
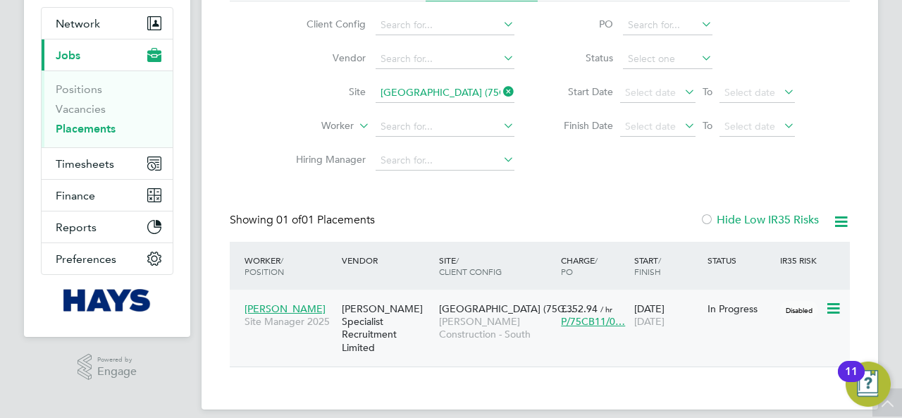
click at [835, 310] on icon at bounding box center [833, 308] width 14 height 17
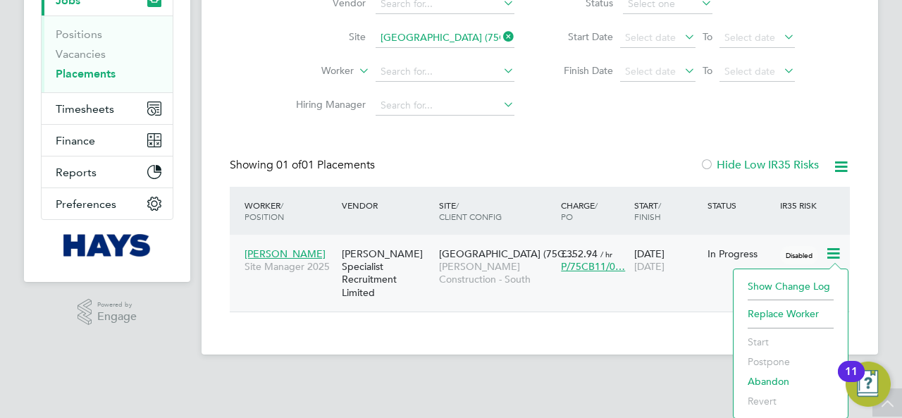
click at [625, 323] on div "Placements New Placement Placements I Follow All Placements Client Config Vendo…" at bounding box center [540, 105] width 677 height 498
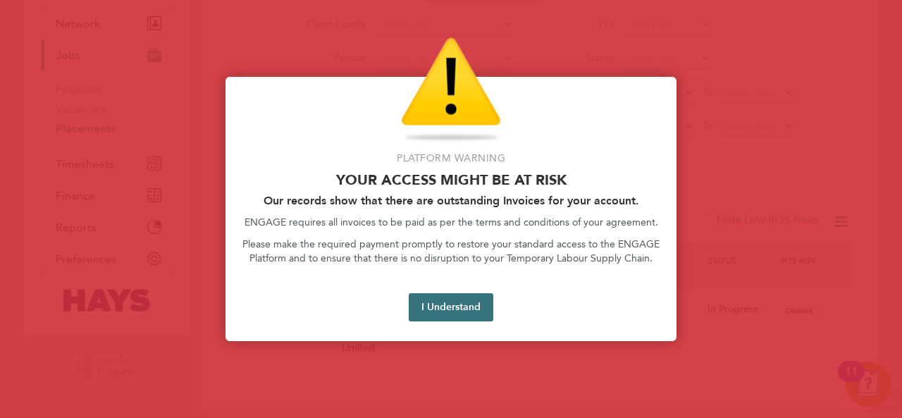
click at [471, 310] on button "I Understand" at bounding box center [451, 307] width 85 height 28
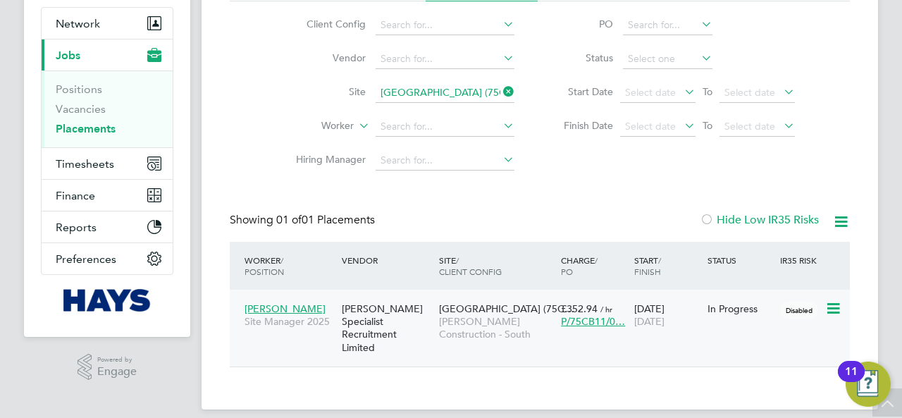
click at [585, 307] on span "£352.94" at bounding box center [579, 308] width 37 height 13
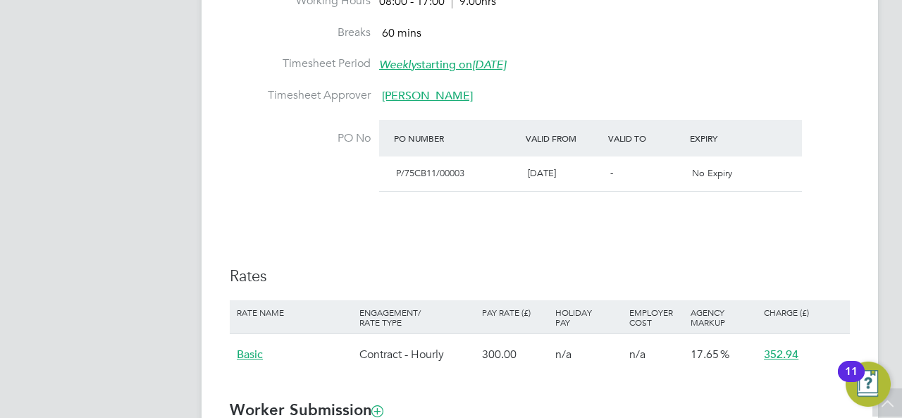
scroll to position [732, 0]
